Goal: Task Accomplishment & Management: Use online tool/utility

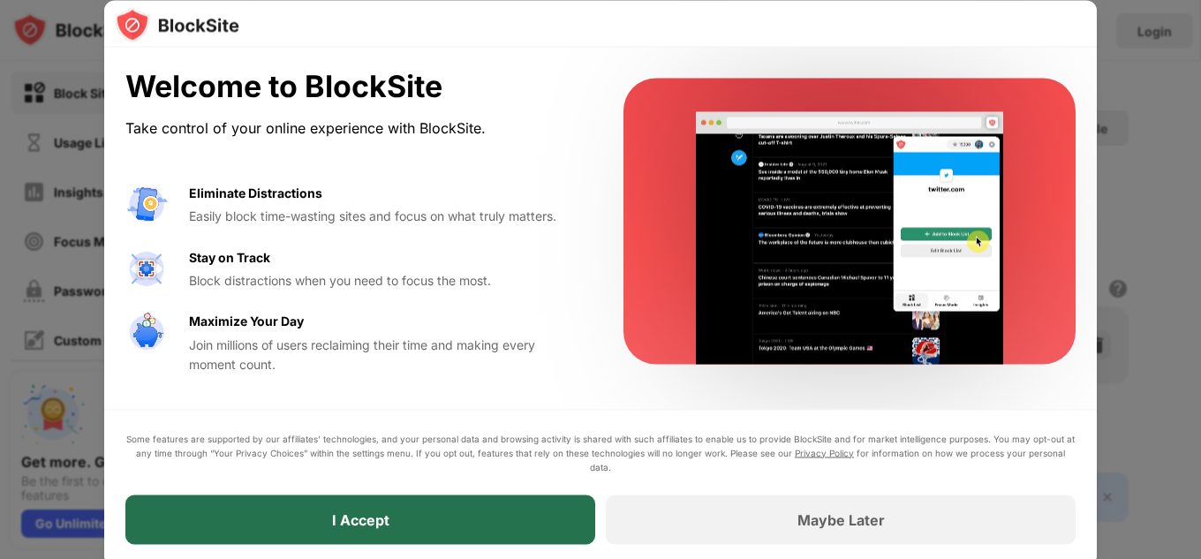
click at [434, 528] on div "I Accept" at bounding box center [360, 518] width 470 height 49
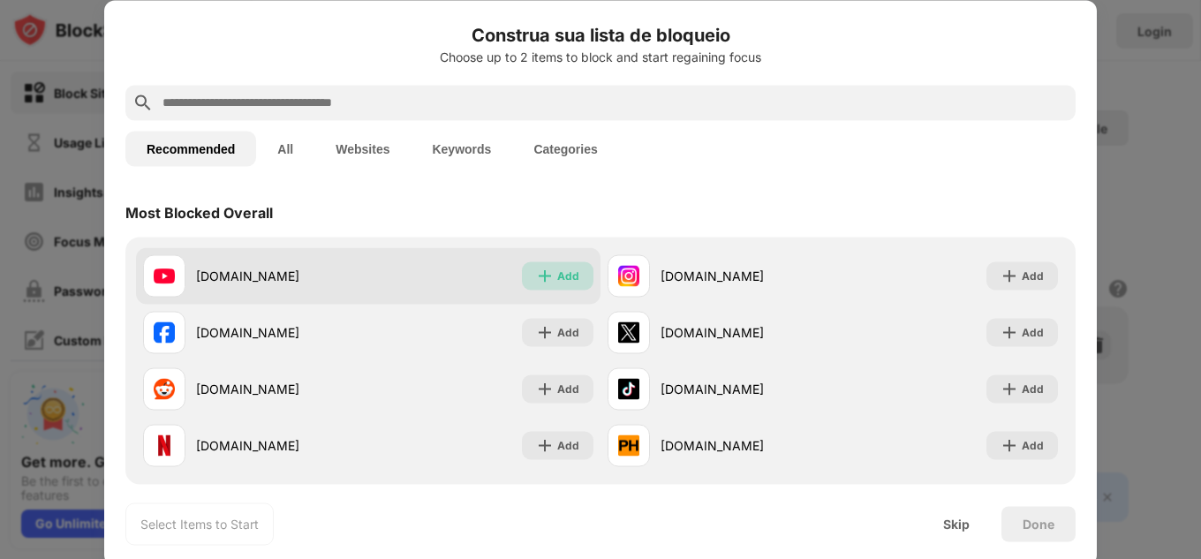
click at [564, 281] on div "Add" at bounding box center [568, 276] width 22 height 18
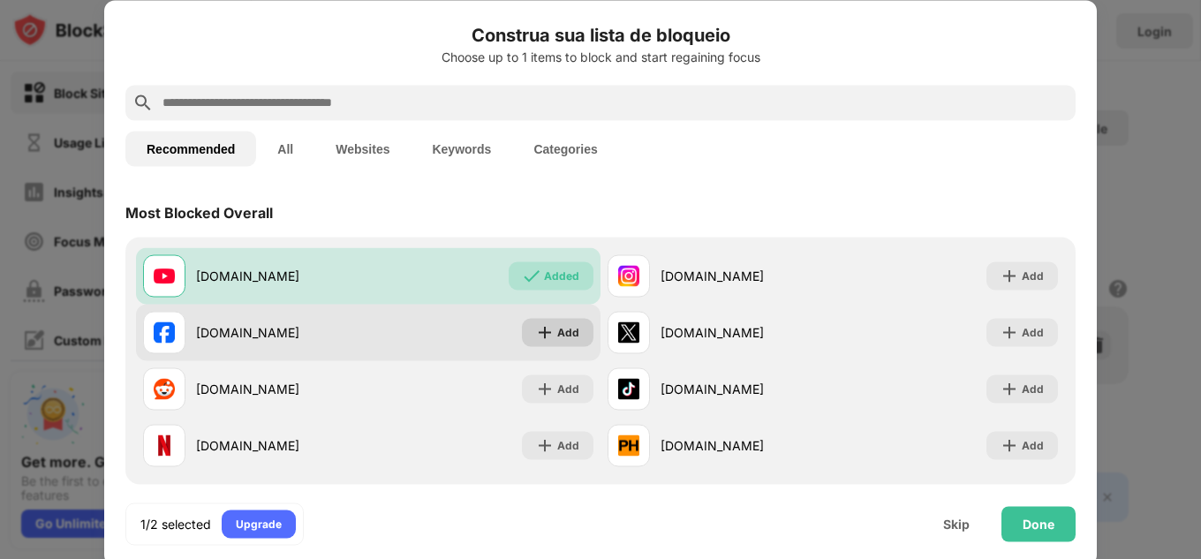
click at [559, 328] on div "Add" at bounding box center [568, 332] width 22 height 18
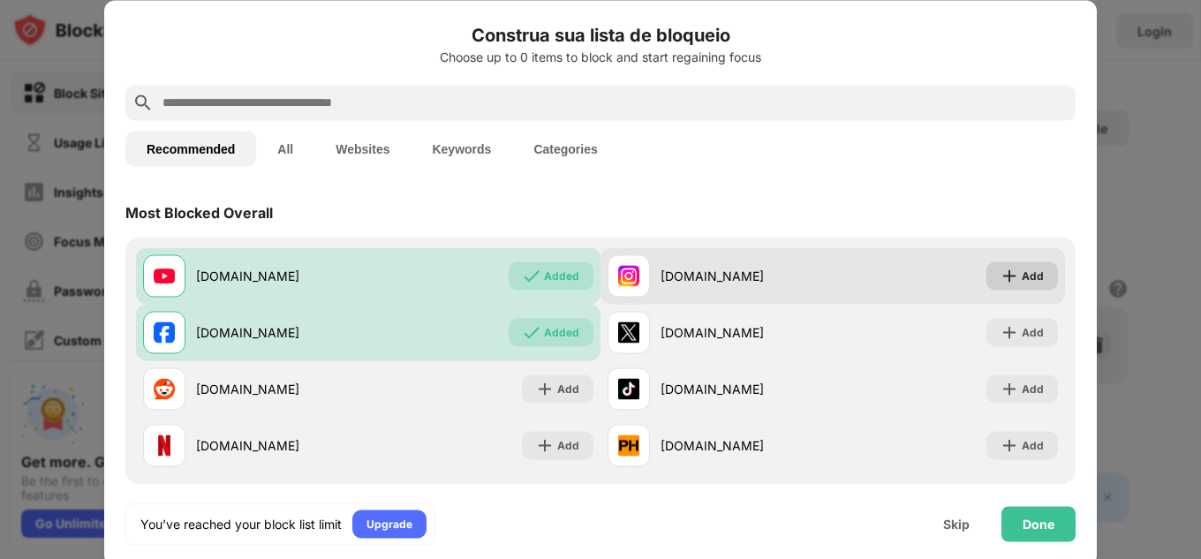
click at [1022, 271] on div "Add" at bounding box center [1033, 276] width 22 height 18
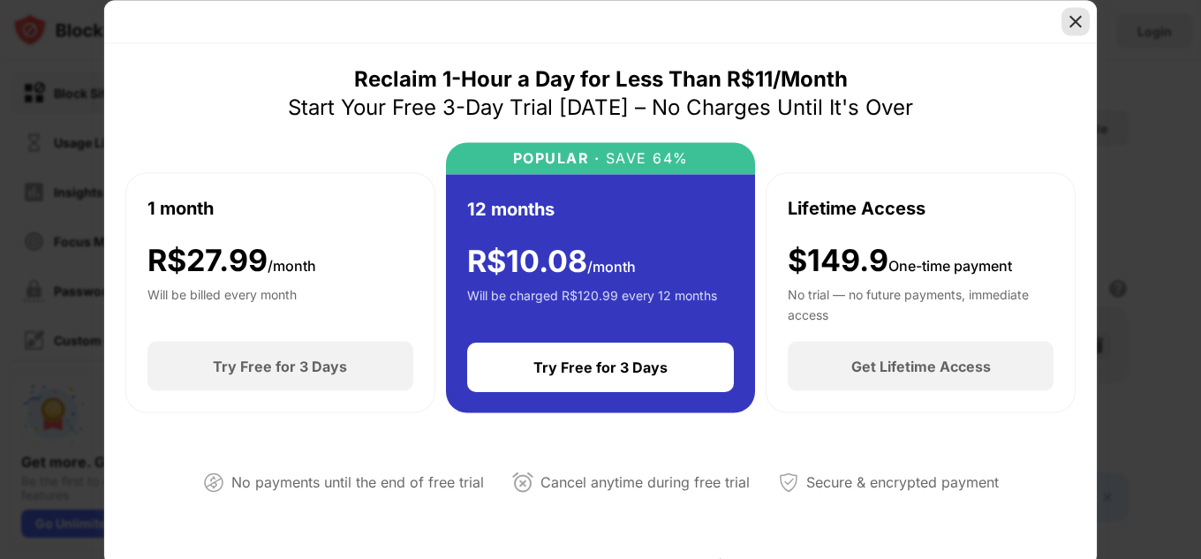
click at [1065, 22] on div at bounding box center [1075, 21] width 28 height 28
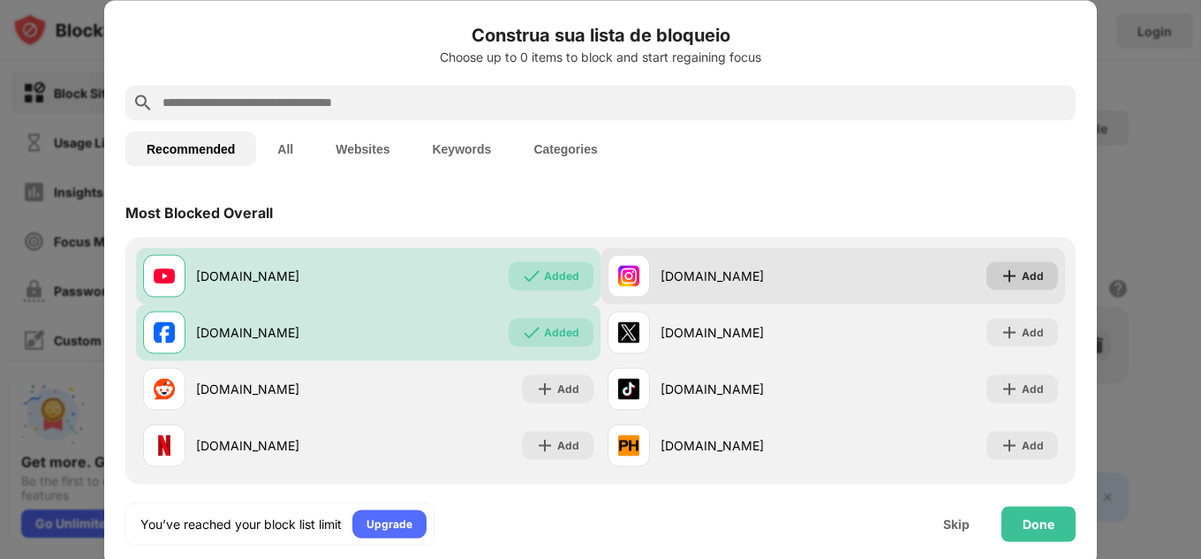
click at [1008, 282] on div "Add" at bounding box center [1022, 275] width 72 height 28
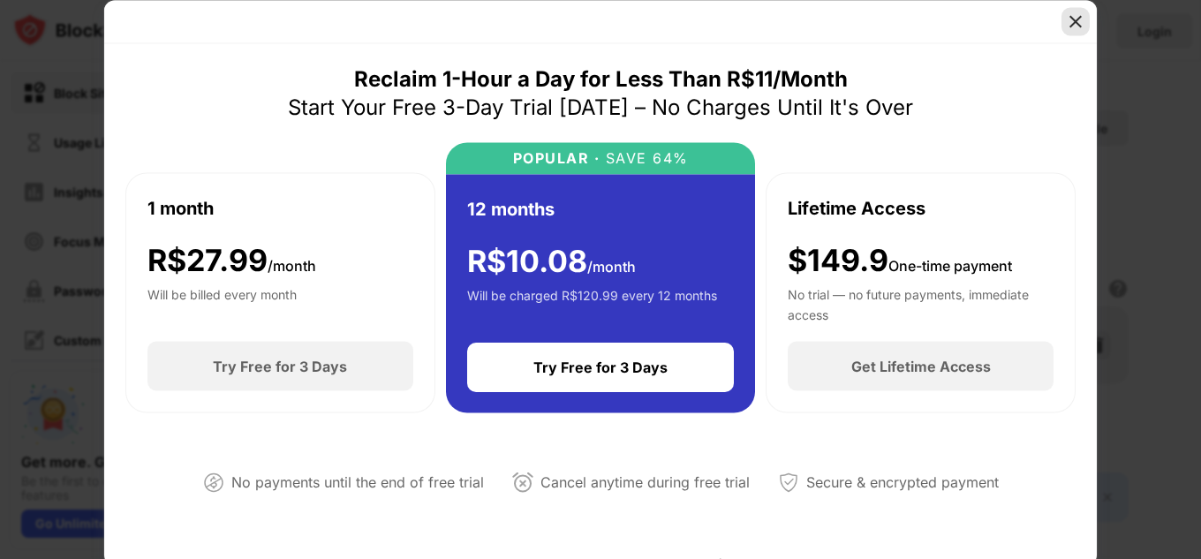
click at [1073, 15] on img at bounding box center [1076, 21] width 18 height 18
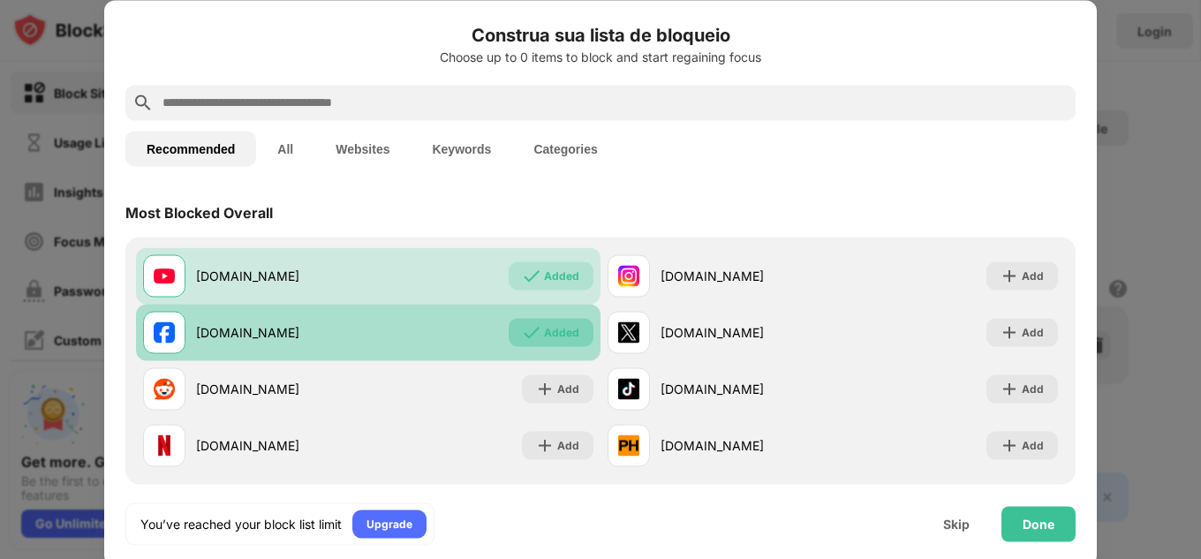
click at [549, 330] on div "Added" at bounding box center [561, 332] width 35 height 18
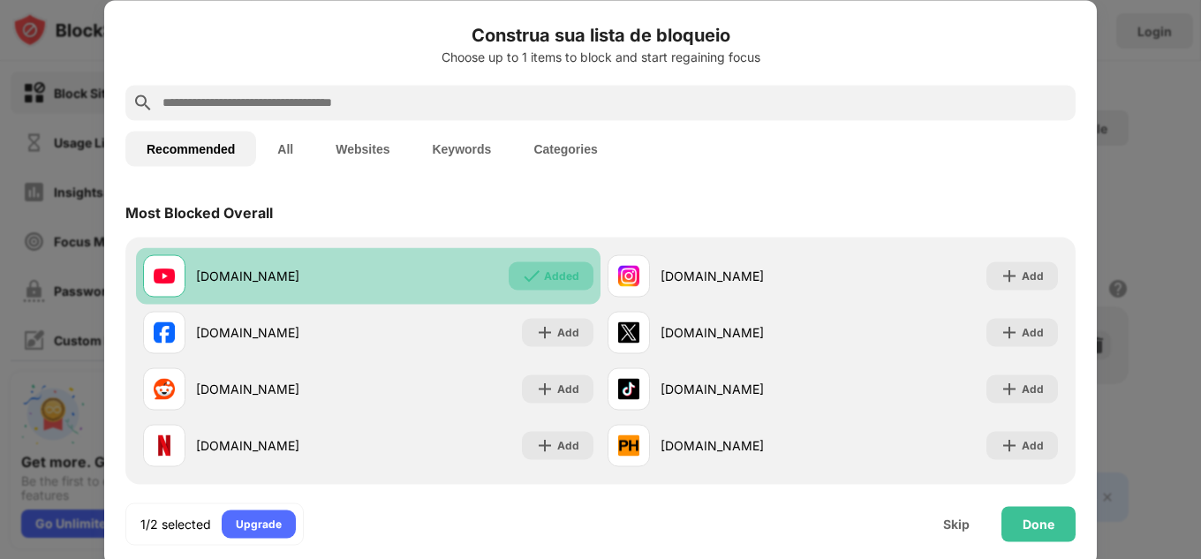
click at [546, 275] on div "Added" at bounding box center [561, 276] width 35 height 18
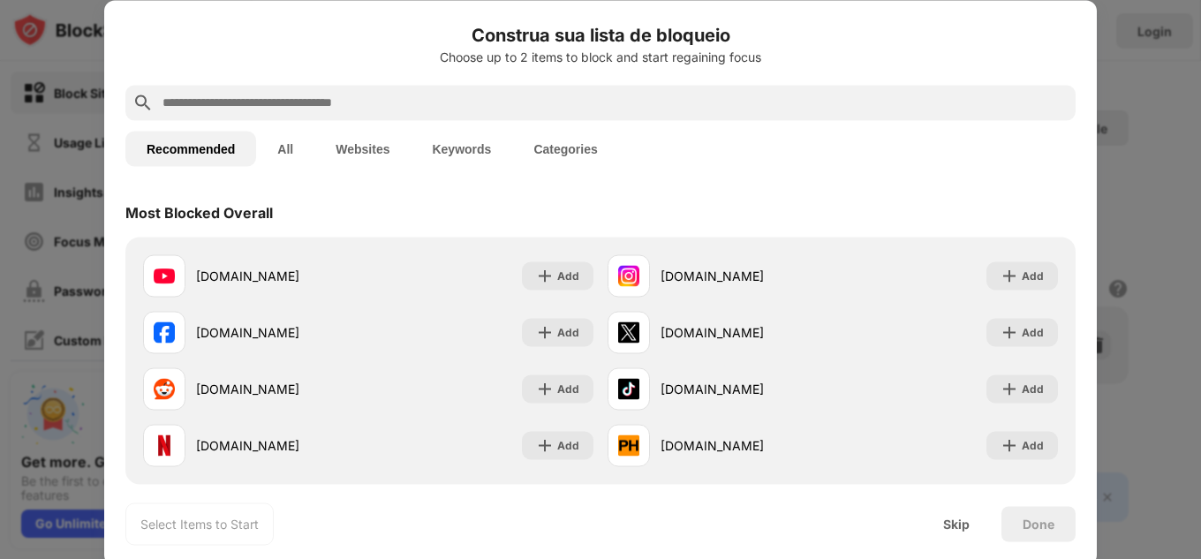
click at [351, 103] on input "text" at bounding box center [615, 102] width 908 height 21
paste input "**********"
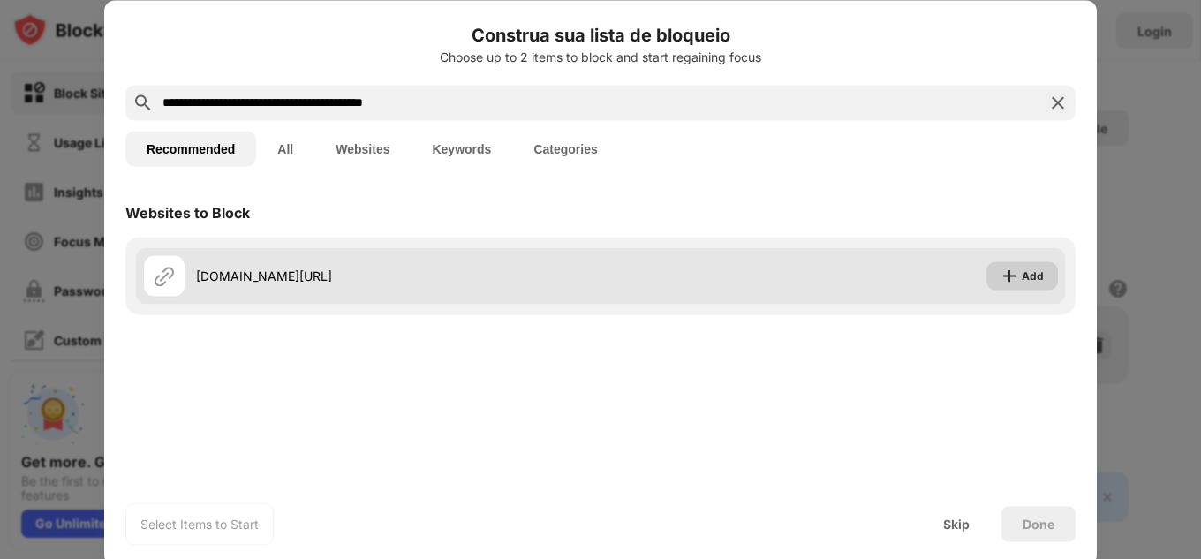
type input "**********"
click at [1029, 277] on div "Add" at bounding box center [1033, 276] width 22 height 18
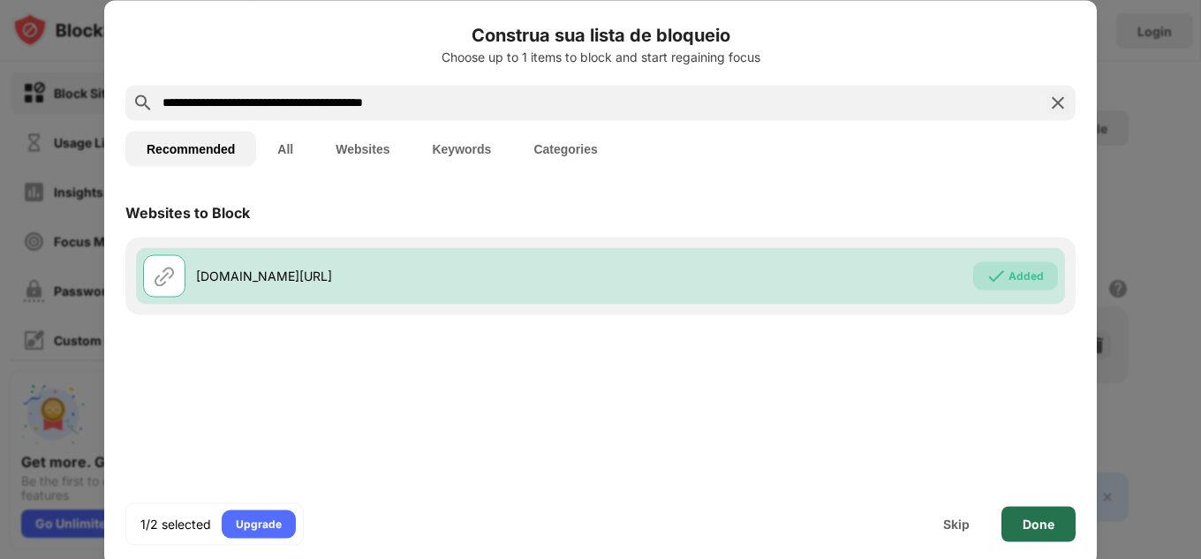
click at [1040, 532] on div "Done" at bounding box center [1038, 523] width 74 height 35
